Goal: Task Accomplishment & Management: Use online tool/utility

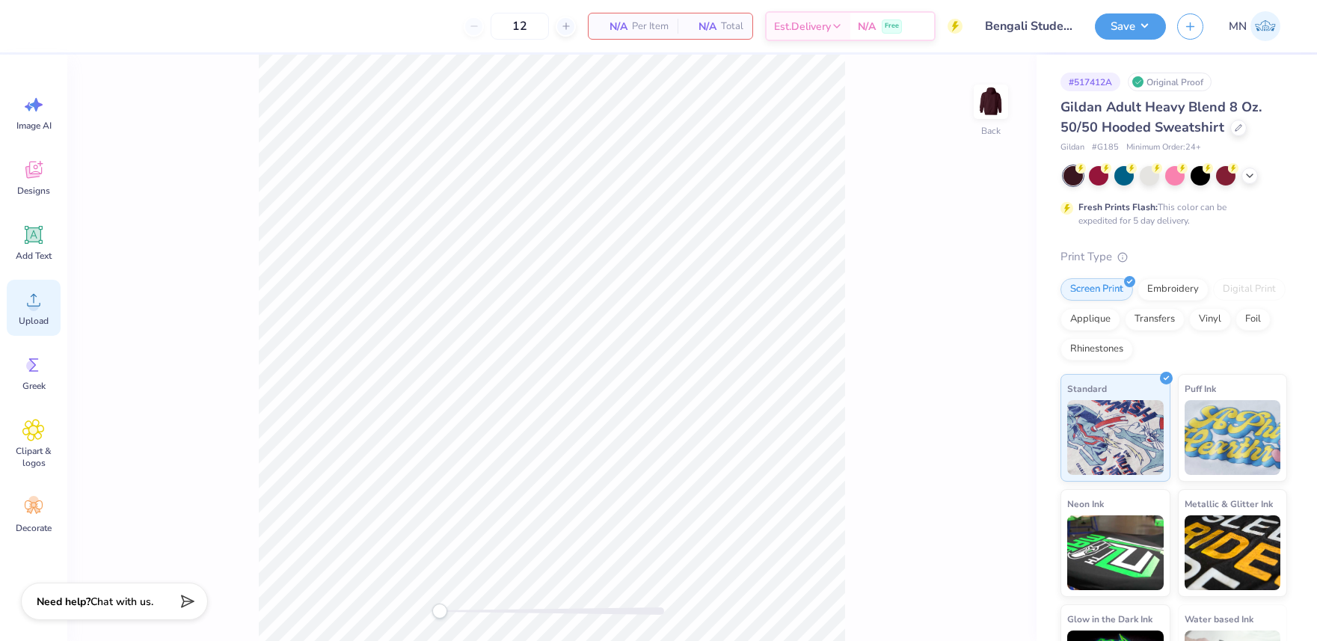
click at [31, 307] on circle at bounding box center [33, 306] width 10 height 10
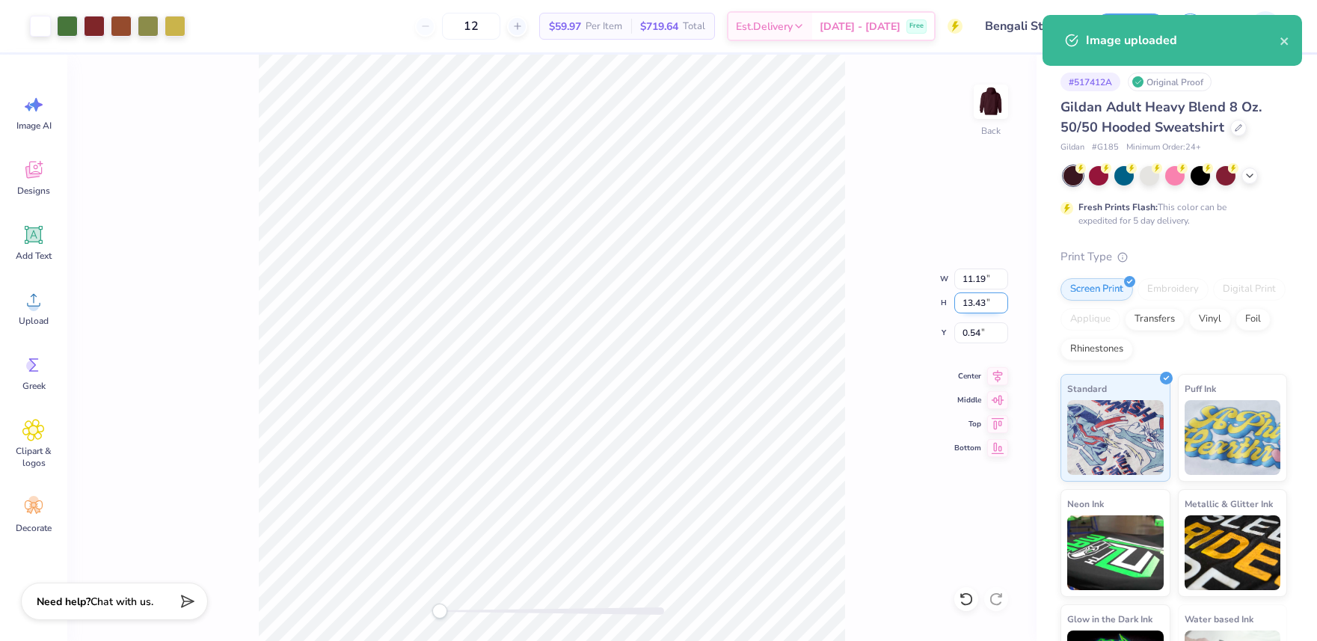
click at [975, 302] on input "13.43" at bounding box center [981, 302] width 54 height 21
type input "4"
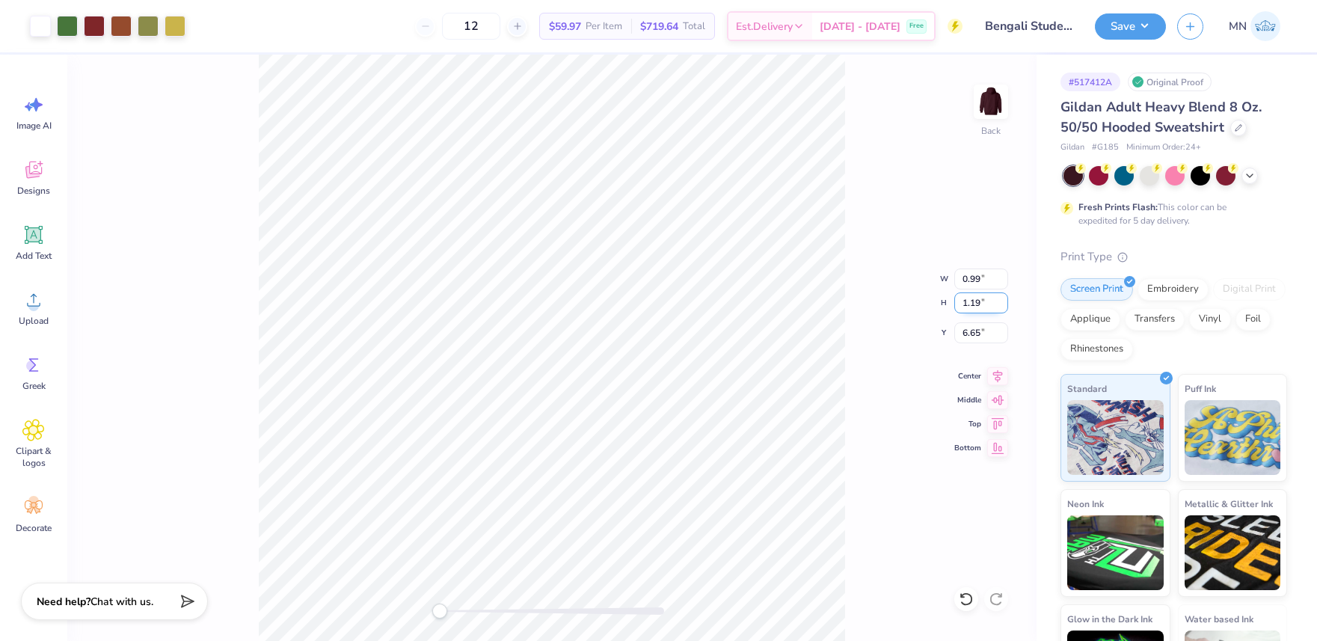
click at [974, 301] on input "1.19" at bounding box center [981, 302] width 54 height 21
type input "4"
click at [978, 337] on input "5.25" at bounding box center [981, 332] width 54 height 21
type input "3"
click at [995, 96] on img at bounding box center [991, 102] width 60 height 60
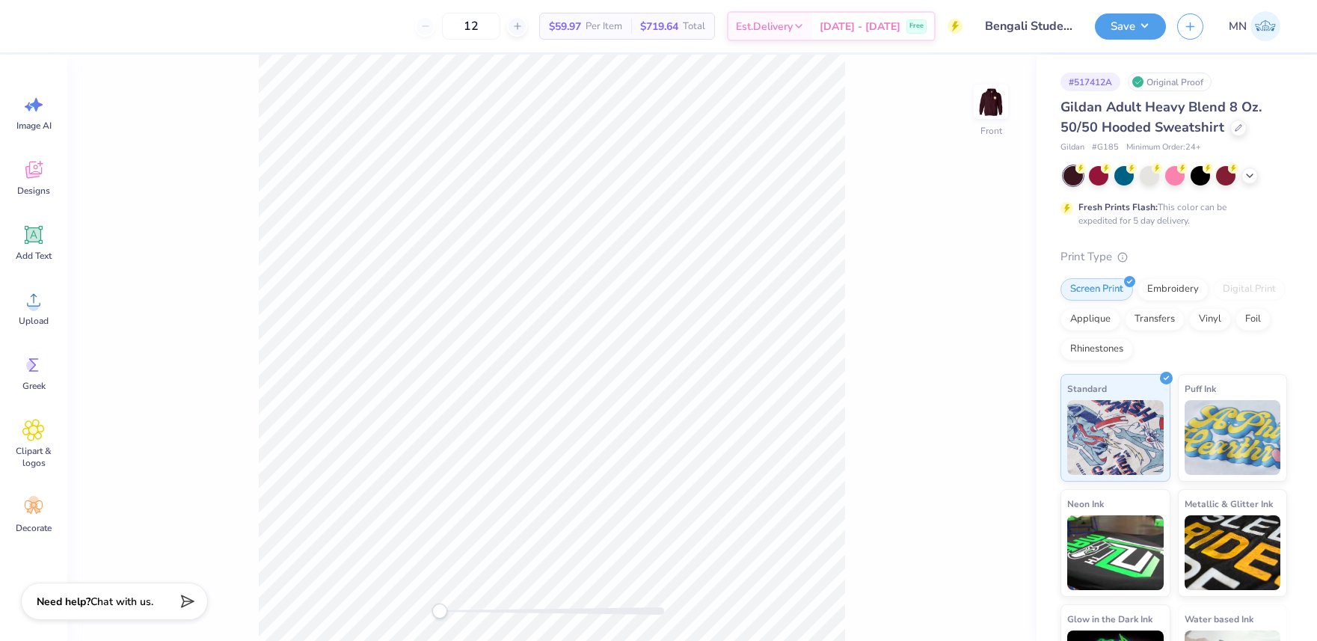
drag, startPoint x: 24, startPoint y: 245, endPoint x: 254, endPoint y: 263, distance: 230.3
click at [25, 245] on icon at bounding box center [33, 235] width 22 height 22
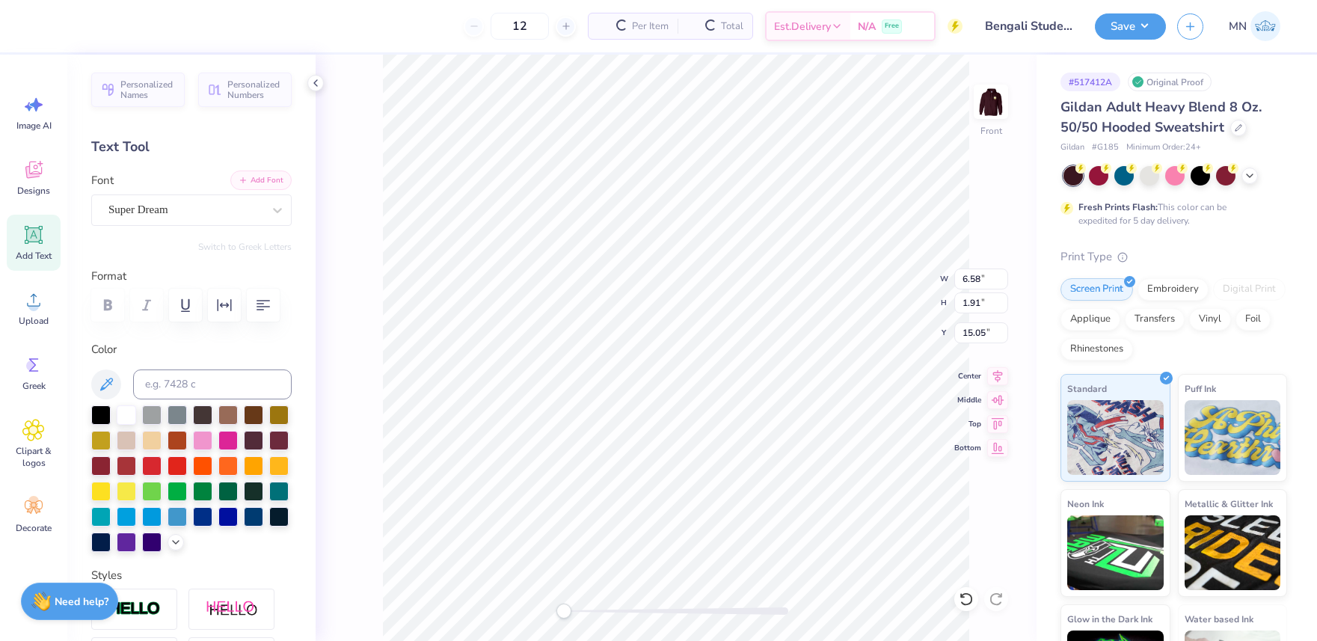
click at [262, 174] on button "Add Font" at bounding box center [260, 180] width 61 height 19
click at [212, 391] on input at bounding box center [212, 384] width 159 height 30
type input "5767"
paste textarea "Bengali"
type textarea "Bengali"
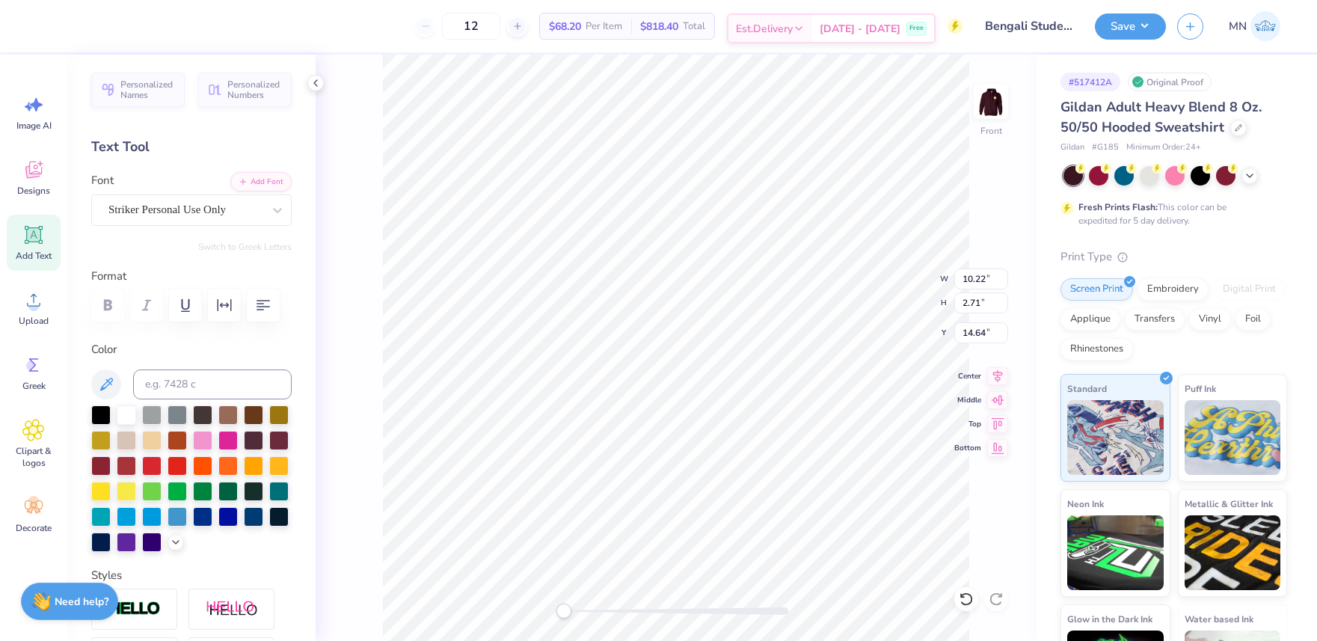
scroll to position [0, 1]
type textarea "BENGALI"
click at [975, 275] on input "11.84" at bounding box center [981, 279] width 54 height 21
type input "10"
click at [960, 337] on input "15.31" at bounding box center [981, 332] width 54 height 21
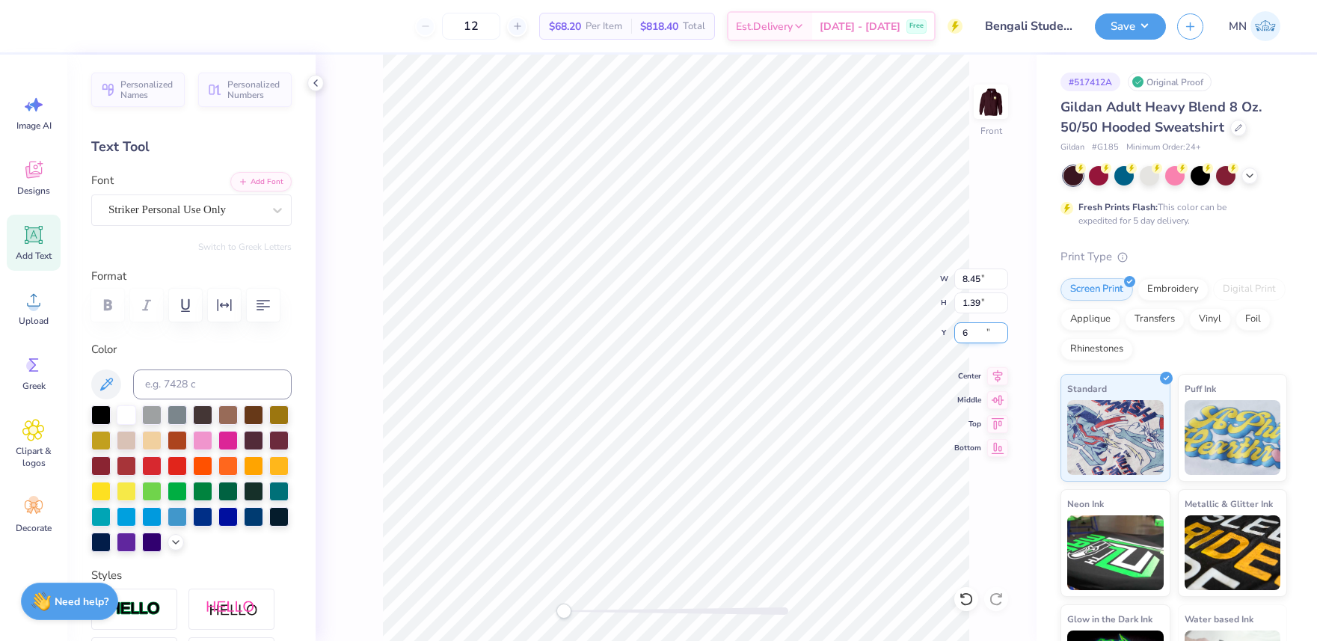
type input "6"
click at [969, 303] on input "1.39" at bounding box center [981, 302] width 54 height 21
click at [972, 280] on input "8.45" at bounding box center [981, 279] width 54 height 21
type input "10"
click at [969, 340] on input "6.08" at bounding box center [981, 332] width 54 height 21
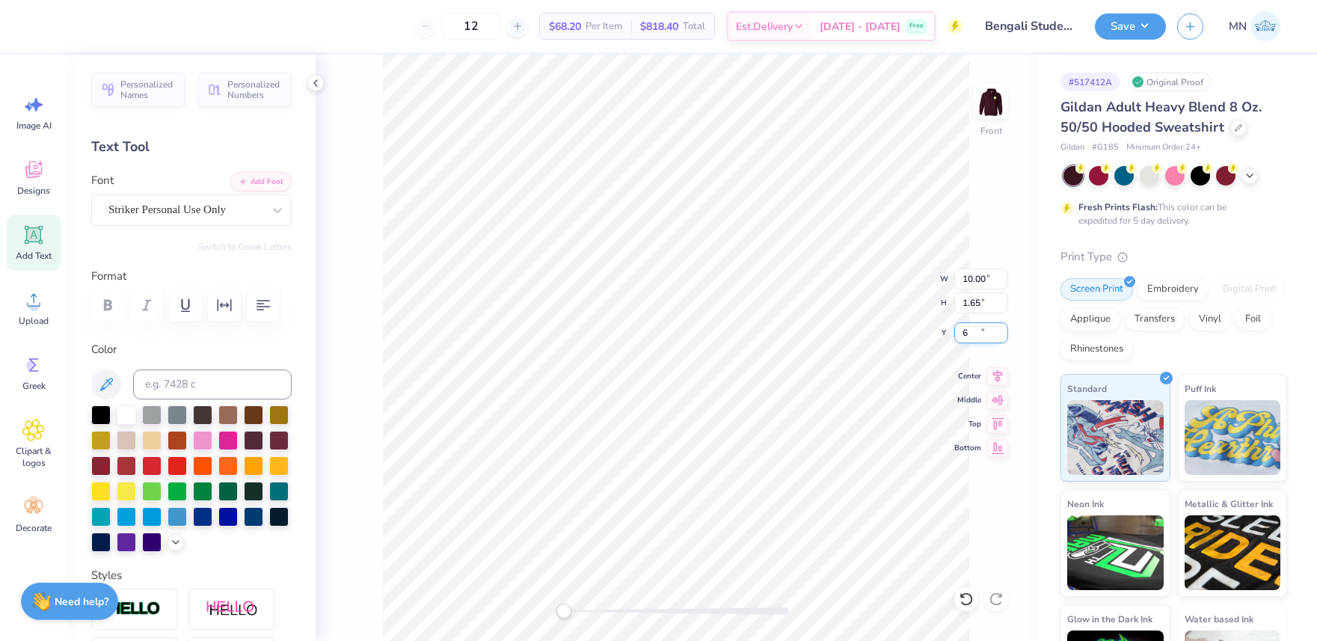
type input "6"
click at [1126, 18] on button "Save" at bounding box center [1130, 24] width 71 height 26
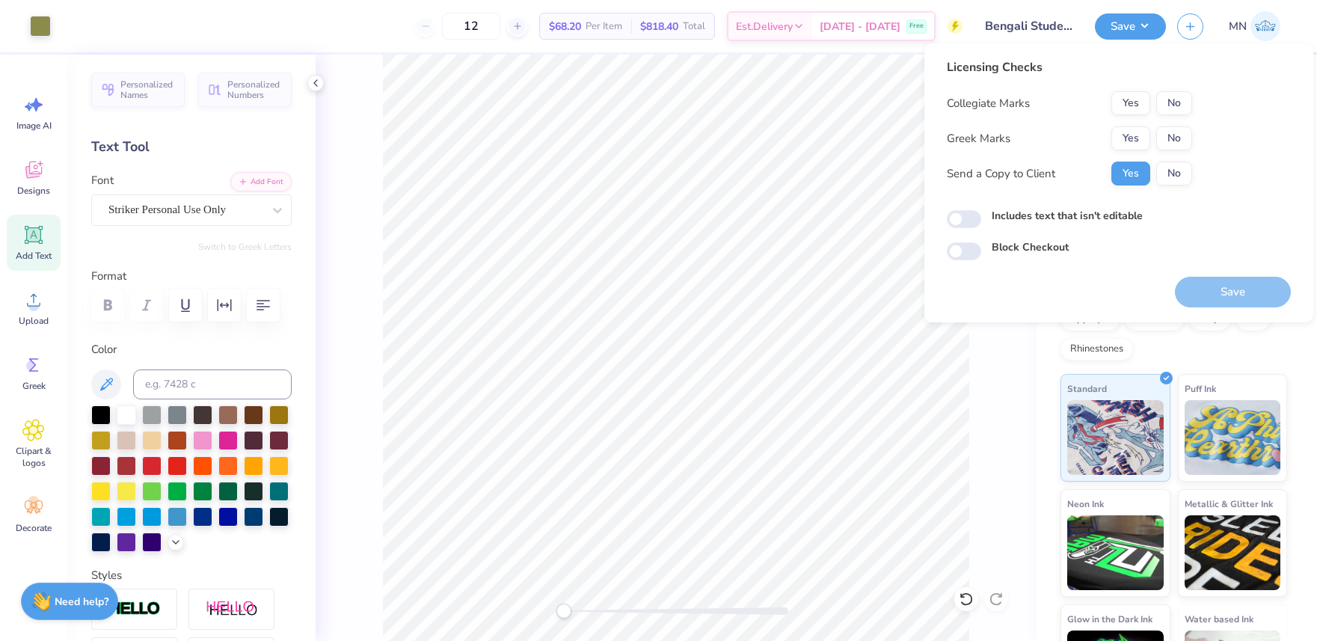
click at [1177, 88] on div "Licensing Checks Collegiate Marks Yes No Greek Marks Yes No Send a Copy to Clie…" at bounding box center [1069, 127] width 245 height 138
click at [1174, 98] on button "No" at bounding box center [1174, 103] width 36 height 24
drag, startPoint x: 1174, startPoint y: 139, endPoint x: 1188, endPoint y: 191, distance: 53.5
click at [1174, 140] on button "No" at bounding box center [1174, 138] width 36 height 24
drag, startPoint x: 1213, startPoint y: 287, endPoint x: 1180, endPoint y: 238, distance: 59.7
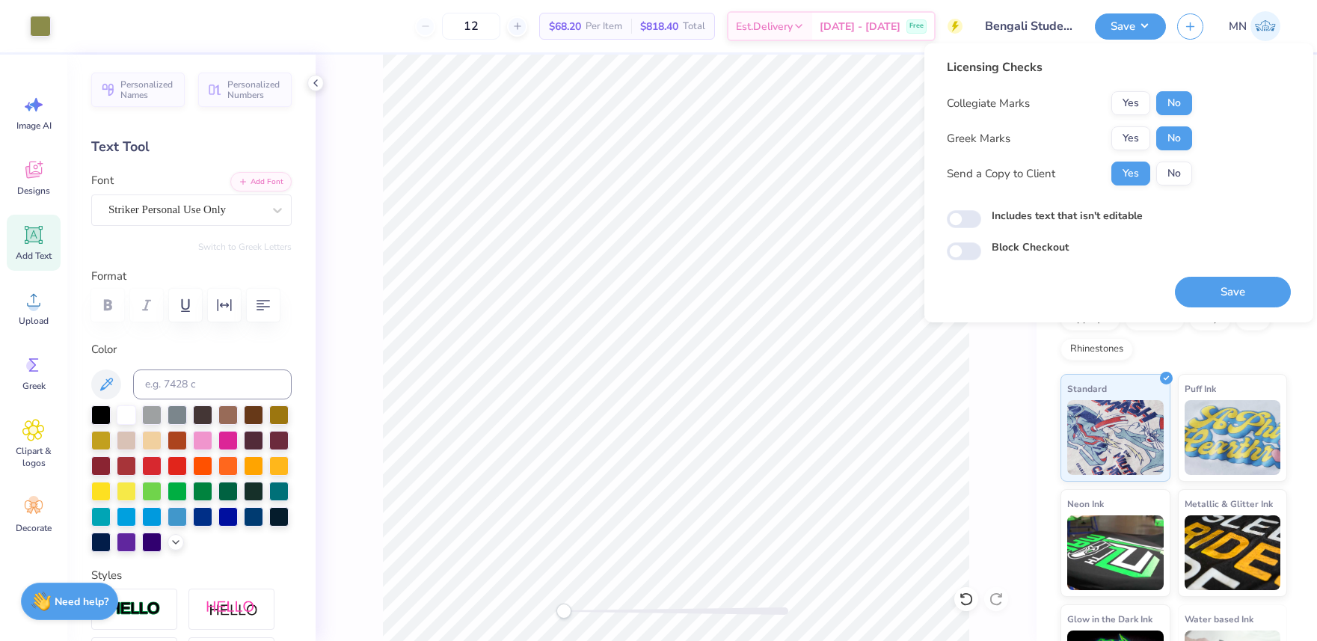
click at [1212, 287] on button "Save" at bounding box center [1233, 292] width 116 height 31
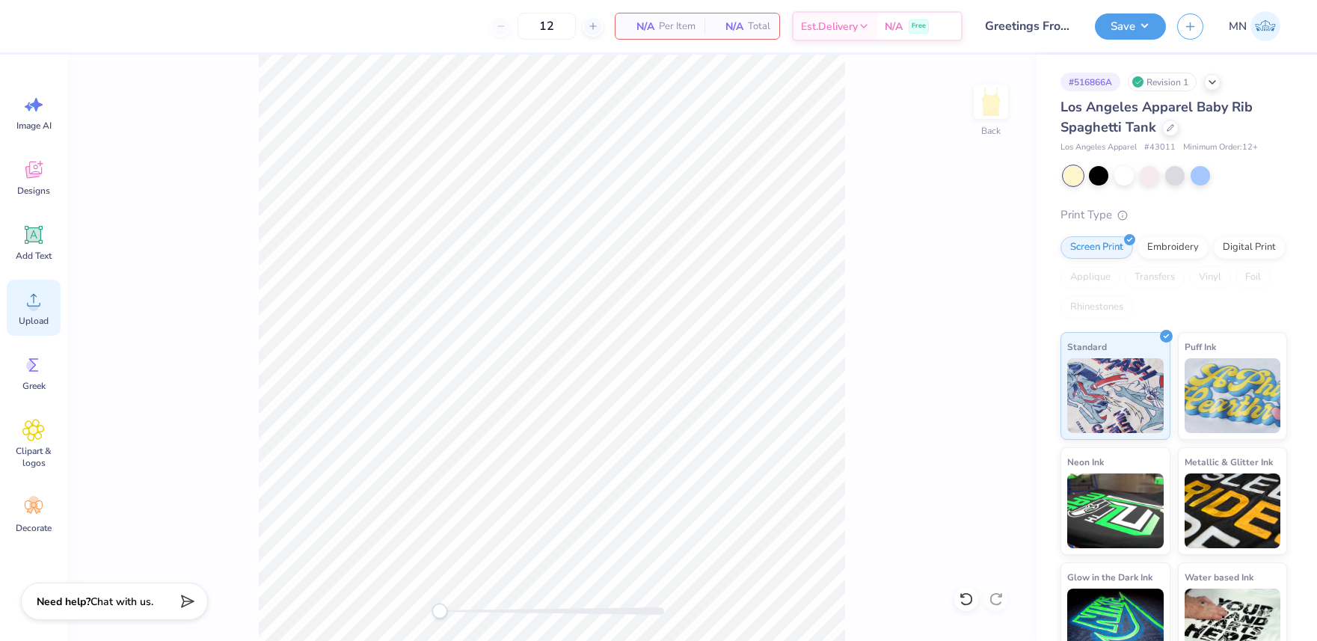
click at [37, 319] on span "Upload" at bounding box center [34, 321] width 30 height 12
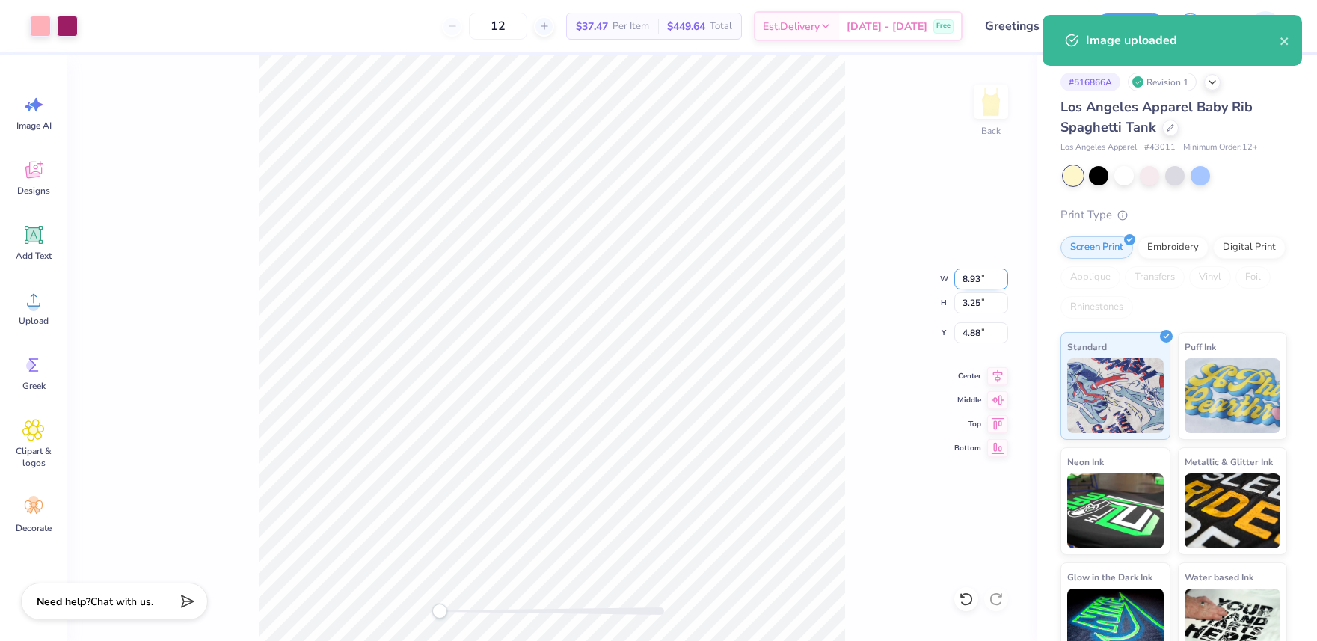
click at [975, 283] on input "8.93" at bounding box center [981, 279] width 54 height 21
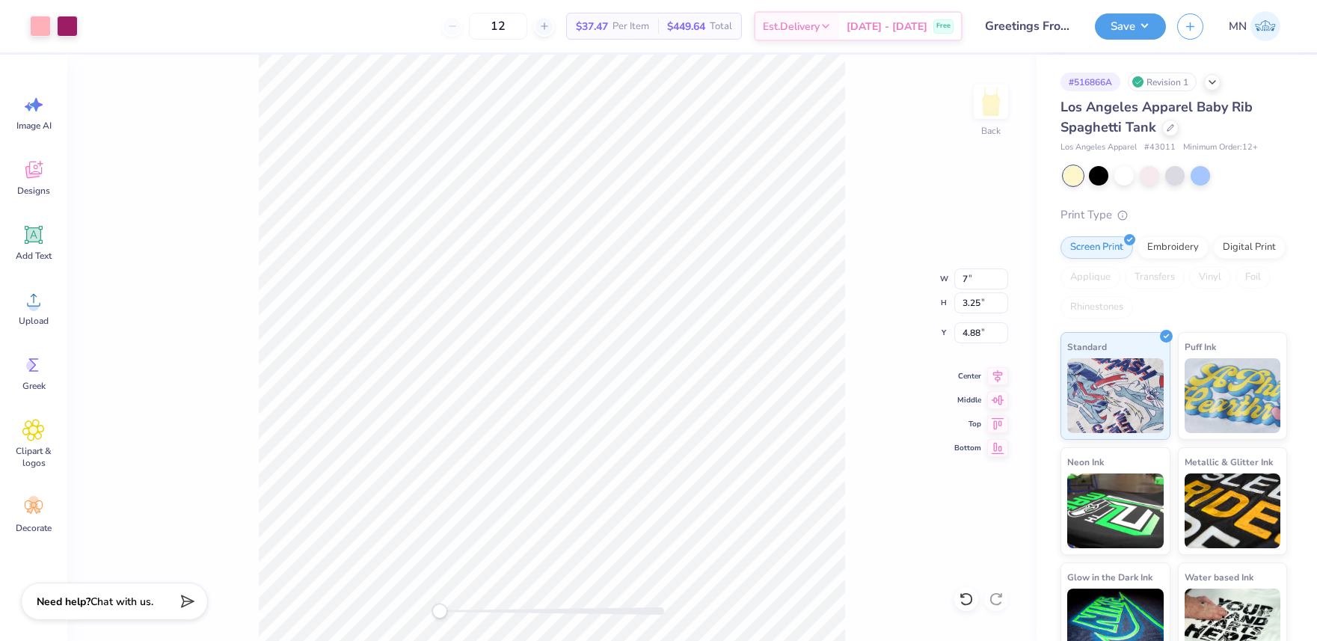
drag, startPoint x: 36, startPoint y: 235, endPoint x: 129, endPoint y: 233, distance: 92.8
click at [36, 235] on icon at bounding box center [34, 235] width 18 height 18
type input "3.84"
type input "1.11"
type input "5.94"
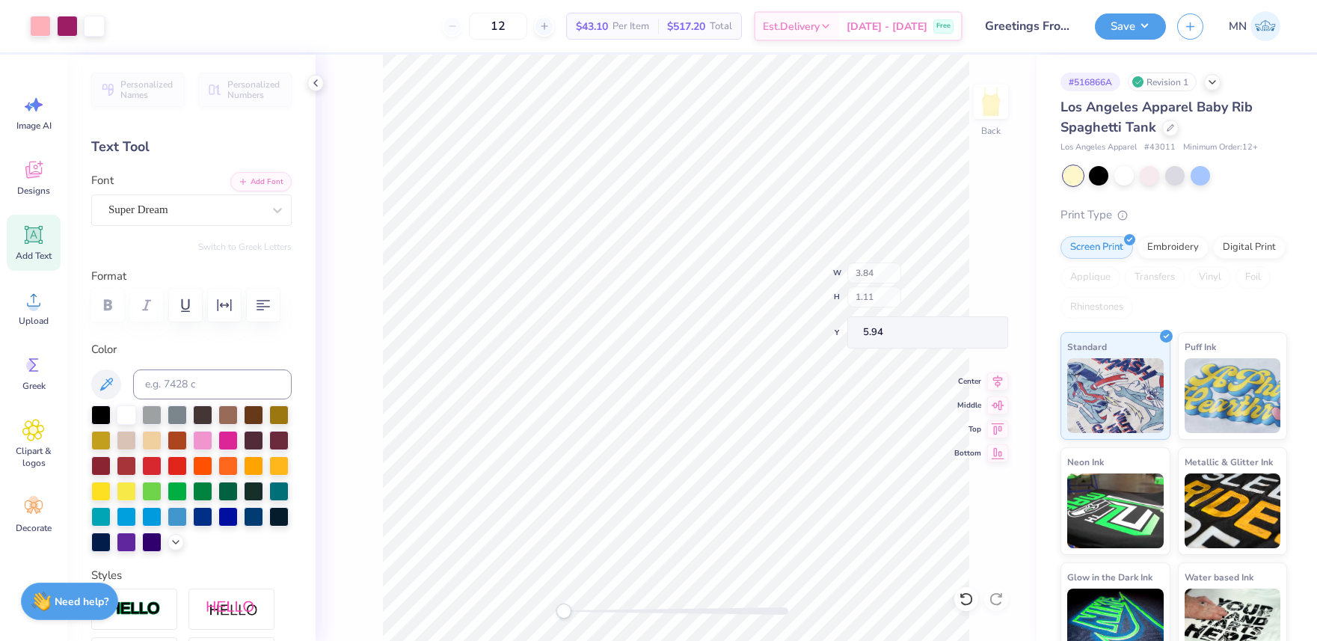
type input "6.72"
type input "3.40"
type input "3.66"
click at [239, 382] on input at bounding box center [212, 384] width 159 height 30
type input "7648"
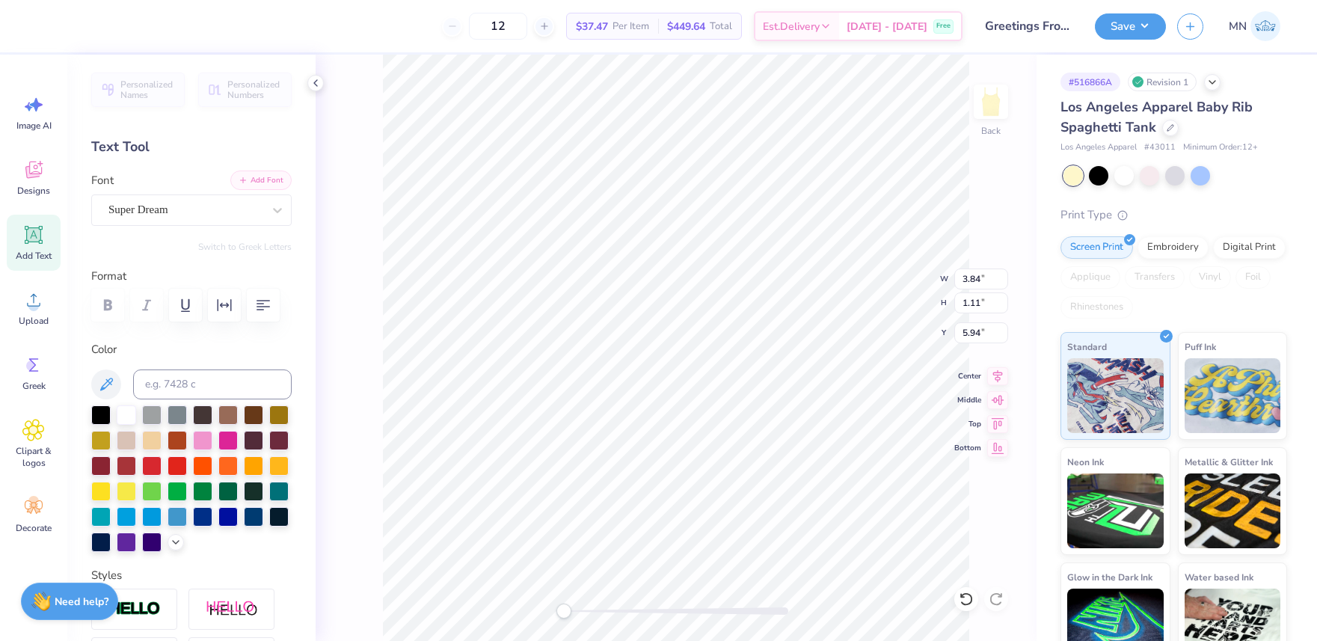
click at [280, 182] on button "Add Font" at bounding box center [260, 180] width 61 height 19
type textarea "Grettings"
click at [661, 363] on li "Duplicate" at bounding box center [681, 360] width 117 height 29
type input "2.65"
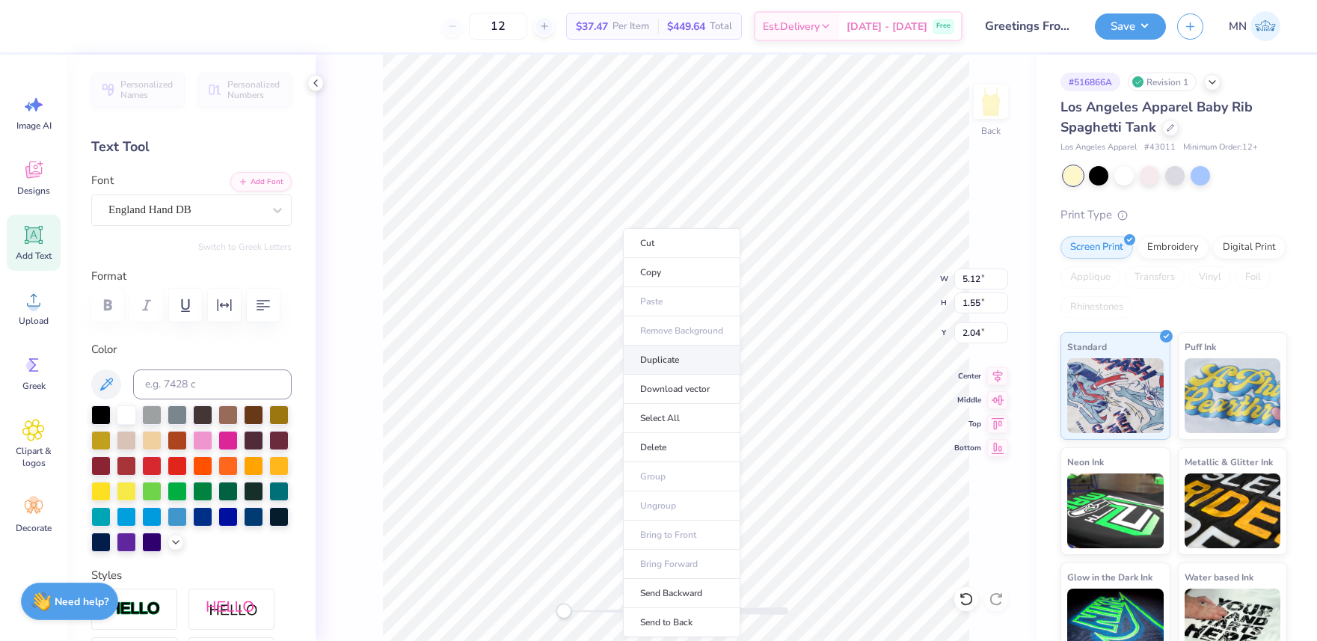
type input "0.80"
type input "2.82"
type textarea "from.."
type input "1.31"
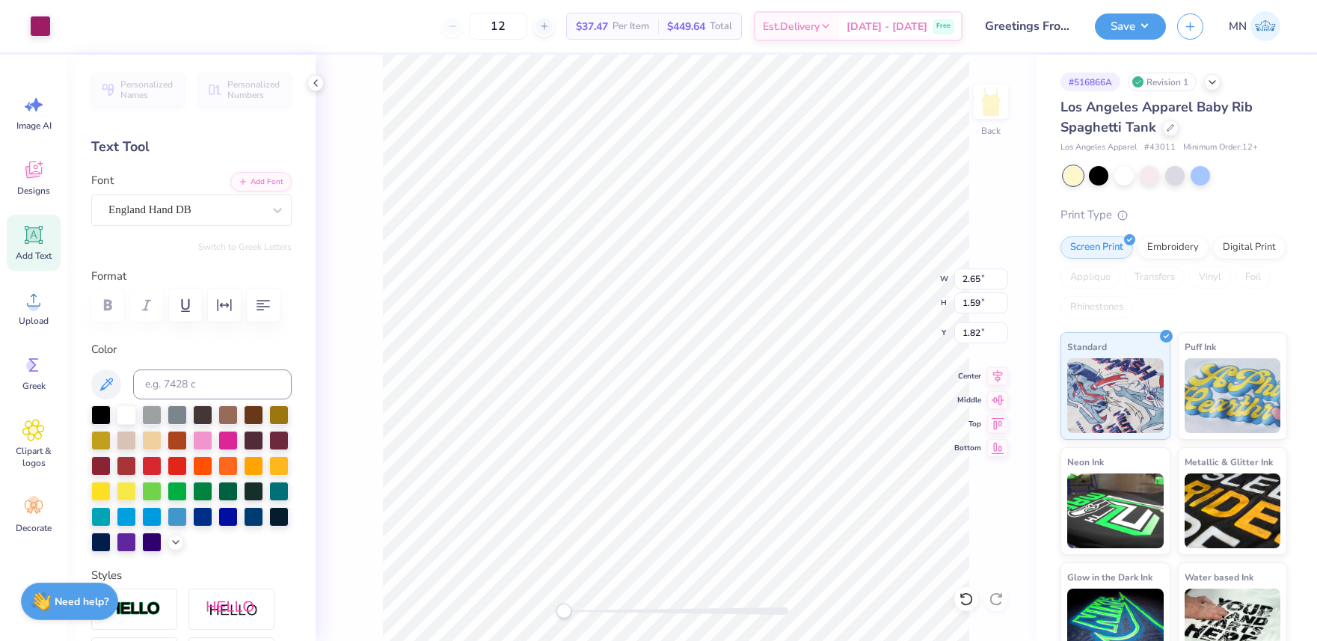
type input "0.91"
type input "2.75"
type input "2.23"
type input "1.38"
type input "2.36"
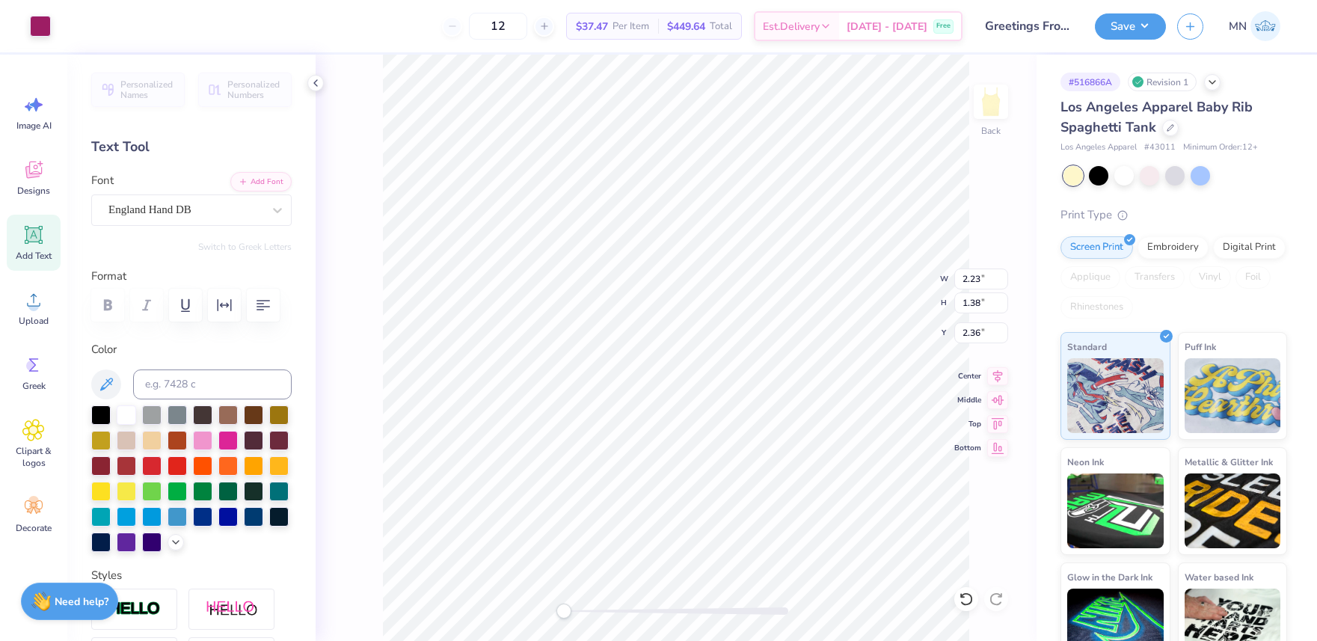
type input "2.42"
drag, startPoint x: 566, startPoint y: 614, endPoint x: 606, endPoint y: 611, distance: 39.8
click at [608, 613] on div "Accessibility label" at bounding box center [604, 611] width 15 height 15
type input "2.20"
type input "0.66"
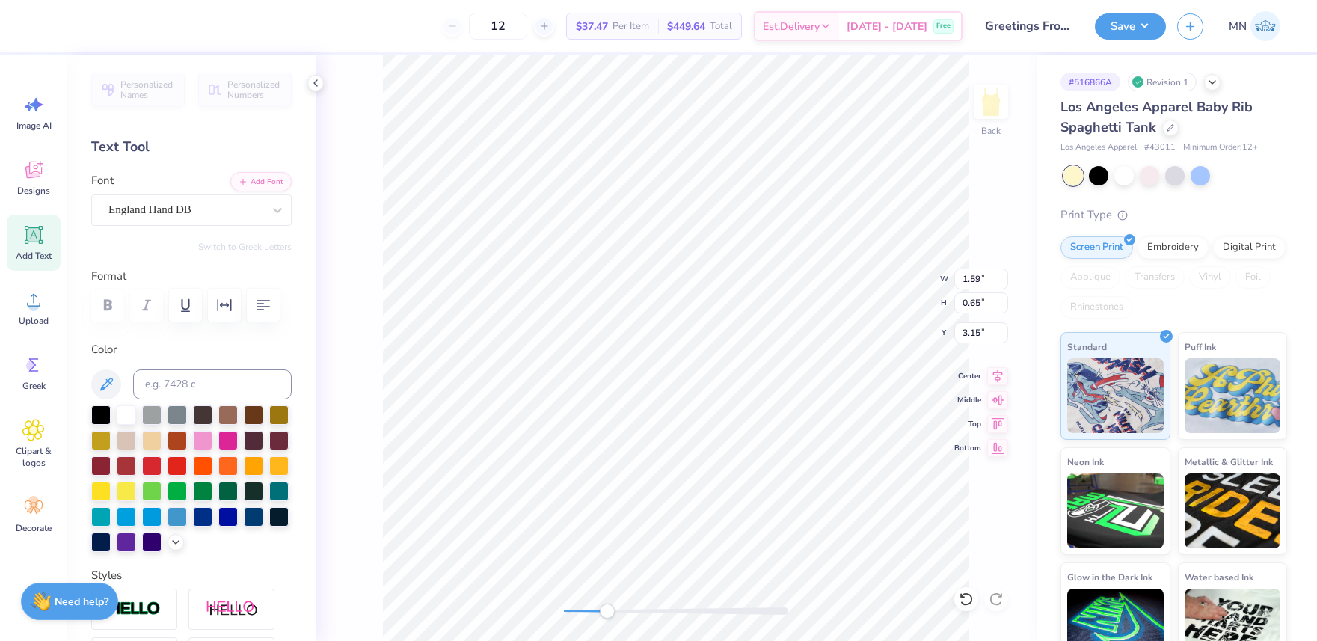
type input "2.42"
drag, startPoint x: 609, startPoint y: 613, endPoint x: 578, endPoint y: 604, distance: 32.0
click at [576, 611] on div "Accessibility label" at bounding box center [575, 611] width 15 height 15
click at [1015, 640] on html "Art colors 12 $37.47 Per Item $449.64 Total Est. Delivery Sep 21 - 24 Free Desi…" at bounding box center [658, 320] width 1317 height 641
click at [781, 476] on li "Group" at bounding box center [800, 476] width 117 height 29
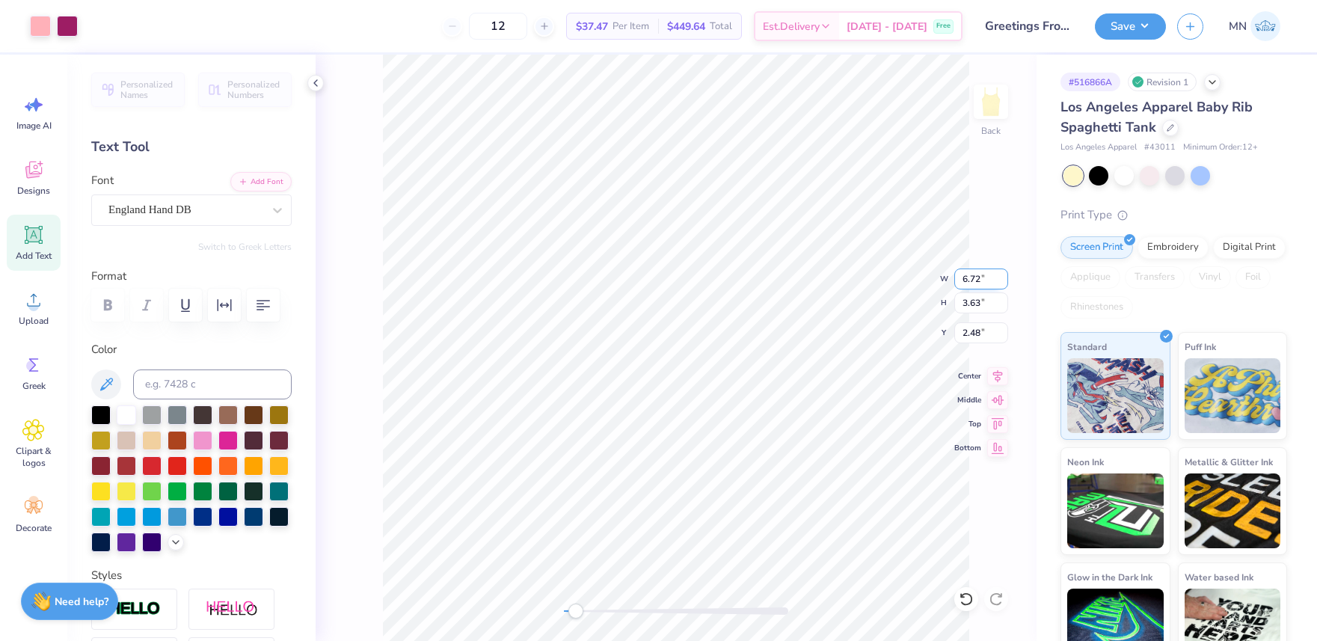
click at [975, 286] on input "6.72" at bounding box center [981, 279] width 54 height 21
click at [981, 285] on input "6.72" at bounding box center [981, 279] width 54 height 21
type input "7"
click at [975, 332] on input "2.48" at bounding box center [981, 332] width 54 height 21
type input "2"
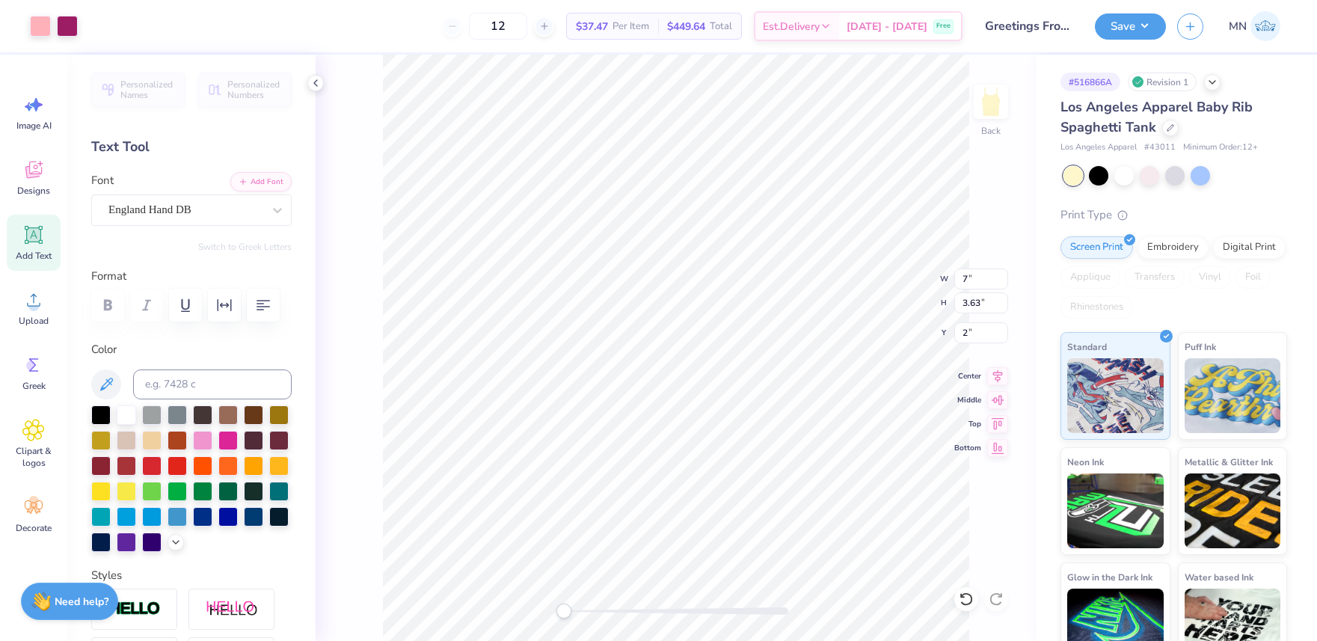
click at [546, 609] on div "Back W 7 7 " H 3.63 3.63 " Y 2 2 " Center Middle Top Bottom" at bounding box center [676, 348] width 721 height 586
click at [1124, 32] on button "Save" at bounding box center [1130, 24] width 71 height 26
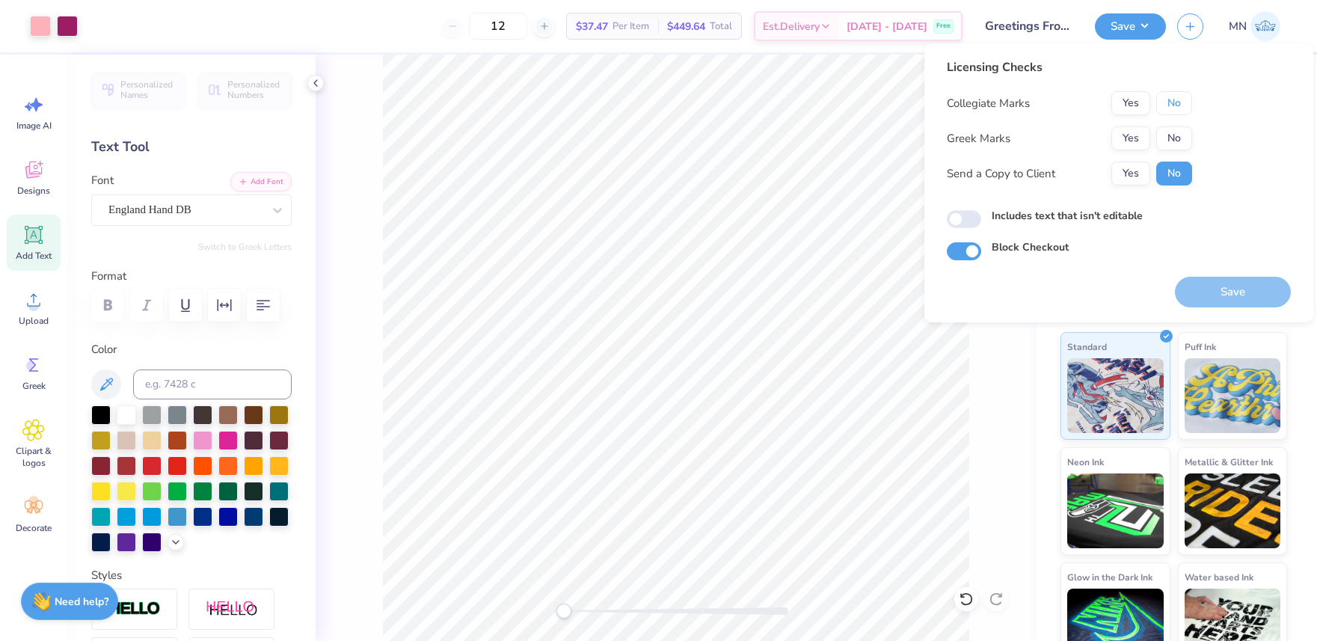
drag, startPoint x: 1168, startPoint y: 98, endPoint x: 1154, endPoint y: 119, distance: 24.9
click at [1167, 99] on button "No" at bounding box center [1174, 103] width 36 height 24
drag, startPoint x: 1137, startPoint y: 138, endPoint x: 1148, endPoint y: 158, distance: 23.1
click at [1137, 138] on button "Yes" at bounding box center [1130, 138] width 39 height 24
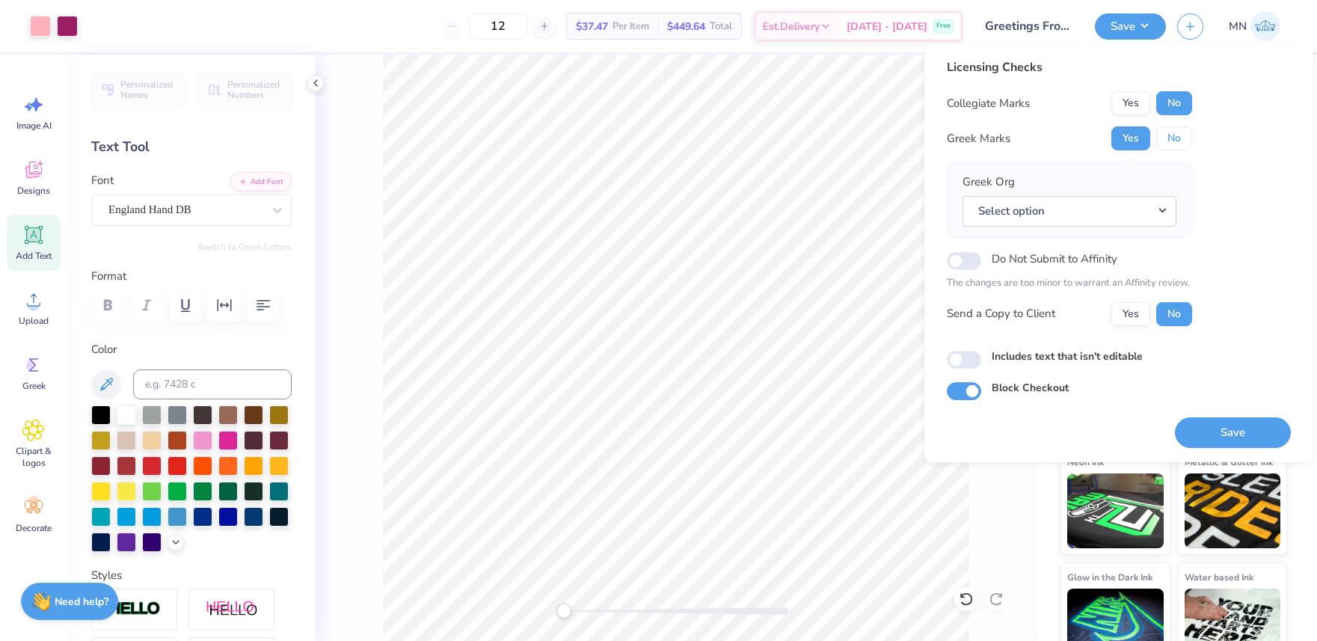
drag, startPoint x: 1171, startPoint y: 135, endPoint x: 1172, endPoint y: 154, distance: 19.5
click at [1171, 135] on button "No" at bounding box center [1174, 138] width 36 height 24
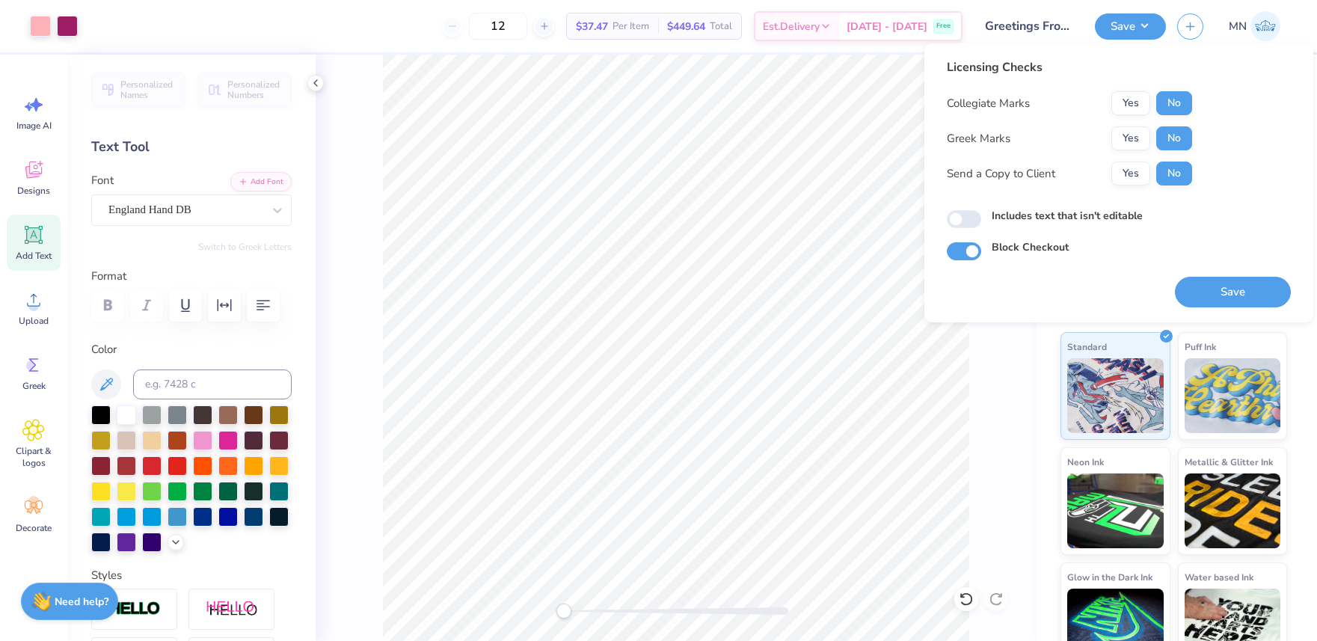
click at [1216, 283] on button "Save" at bounding box center [1233, 292] width 116 height 31
click at [31, 296] on icon at bounding box center [33, 300] width 13 height 13
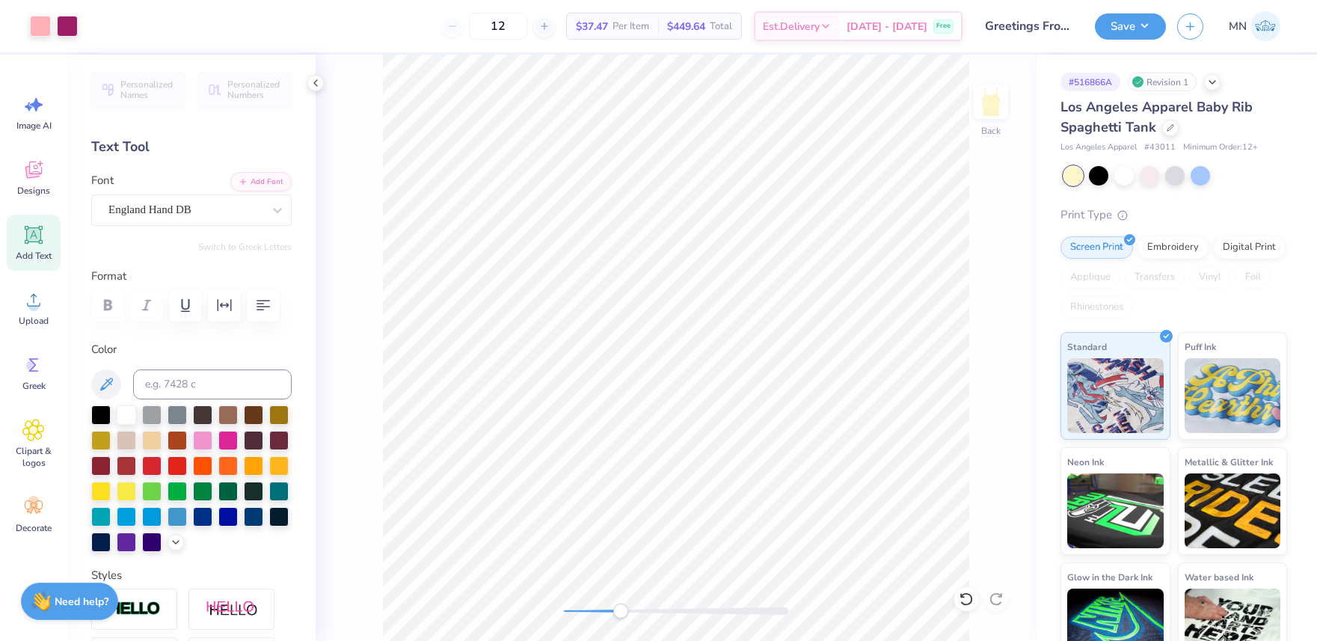
drag, startPoint x: 562, startPoint y: 609, endPoint x: 622, endPoint y: 603, distance: 60.9
click at [622, 604] on div "Accessibility label" at bounding box center [620, 611] width 15 height 15
type input "7.29"
type input "3.93"
type input "2.00"
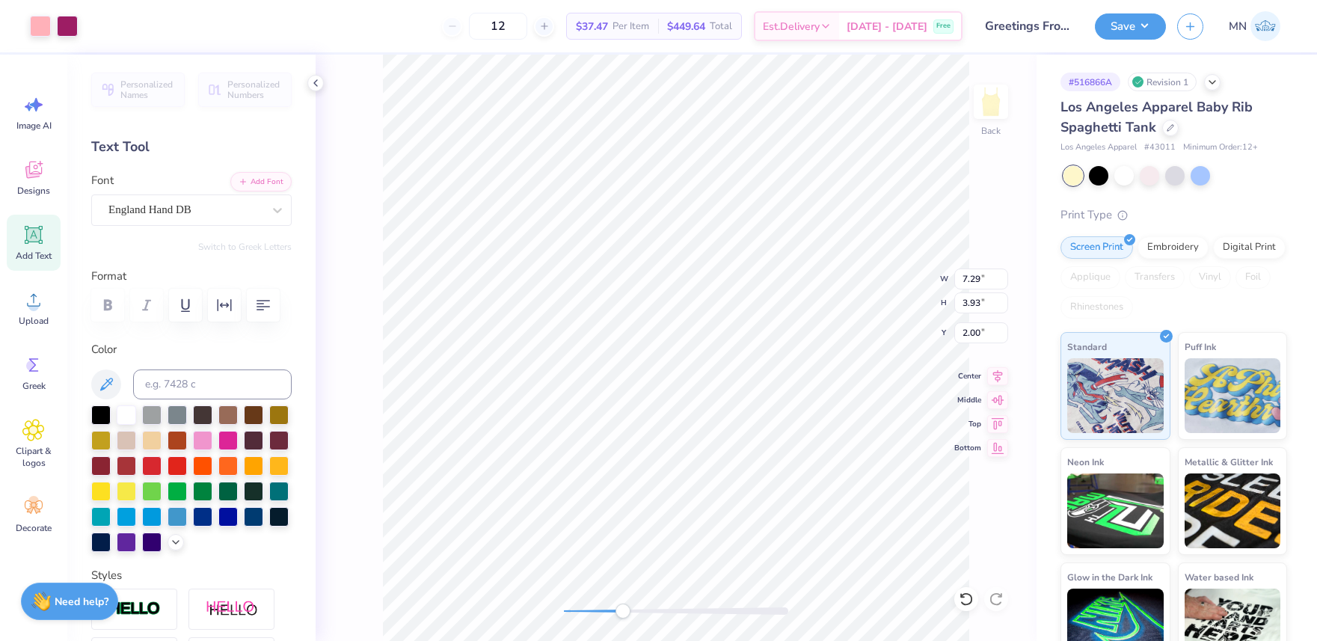
type input "0.32"
type input "0.31"
type input "3.23"
click at [538, 605] on div "Back W 0.32 0.32 " H 0.31 0.31 " Y 3.23 3.23 " Center Middle Top Bottom" at bounding box center [676, 348] width 721 height 586
click at [740, 473] on li "Group" at bounding box center [754, 476] width 117 height 29
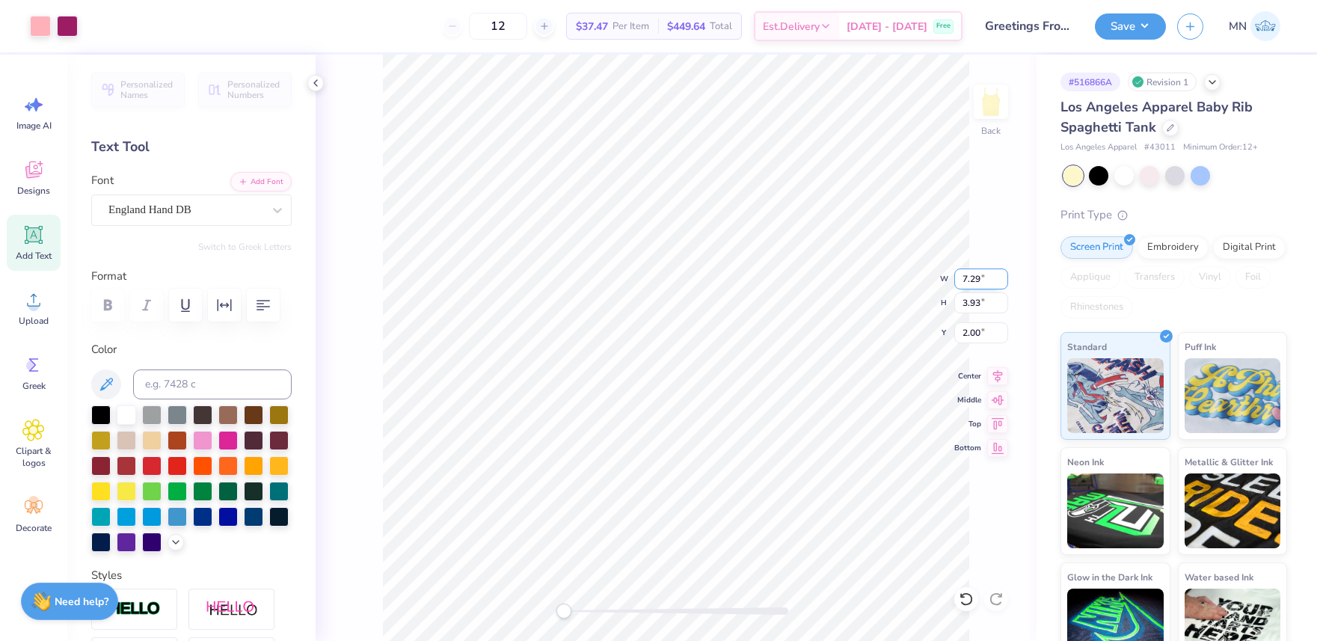
click at [975, 280] on input "7.29" at bounding box center [981, 279] width 54 height 21
click at [977, 272] on input "7.29" at bounding box center [981, 279] width 54 height 21
type input "7"
click at [986, 286] on input "6.73" at bounding box center [981, 279] width 54 height 21
click at [983, 335] on input "2.08" at bounding box center [981, 332] width 54 height 21
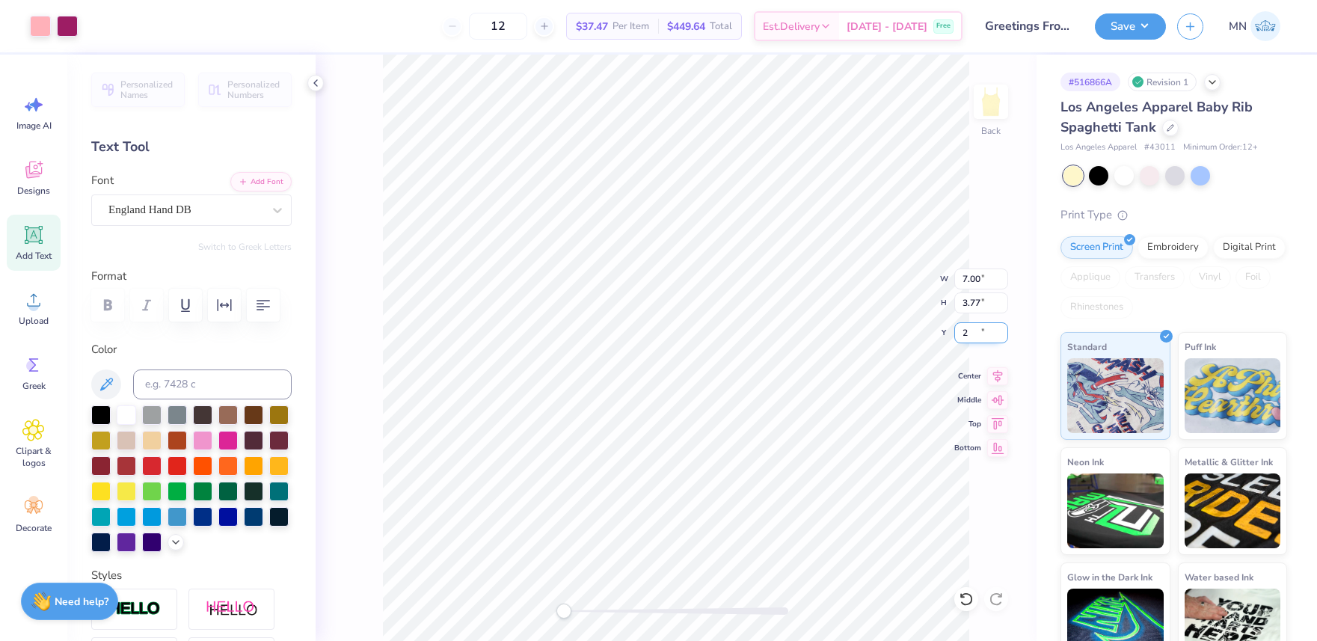
type input "2"
drag, startPoint x: 1133, startPoint y: 16, endPoint x: 1135, endPoint y: 42, distance: 25.5
click at [1133, 16] on button "Save" at bounding box center [1130, 24] width 71 height 26
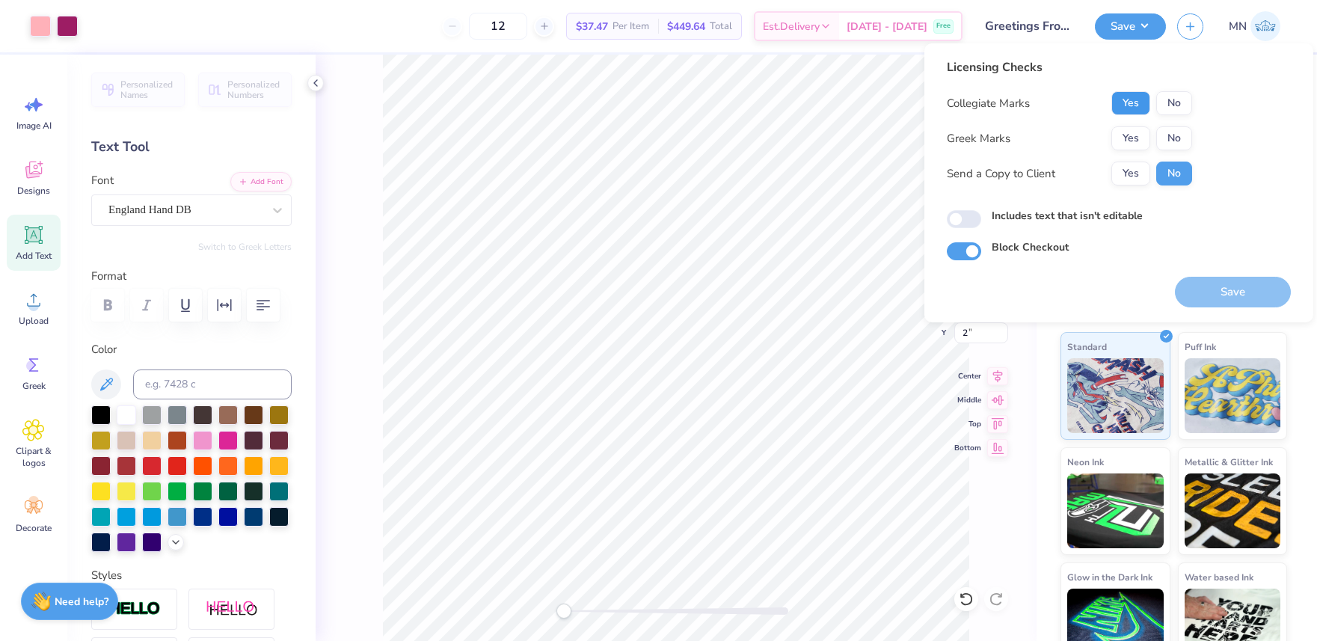
click at [1129, 98] on button "Yes" at bounding box center [1130, 103] width 39 height 24
click at [1168, 135] on button "No" at bounding box center [1174, 138] width 36 height 24
click at [1227, 297] on button "Save" at bounding box center [1233, 292] width 116 height 31
